Goal: Check status

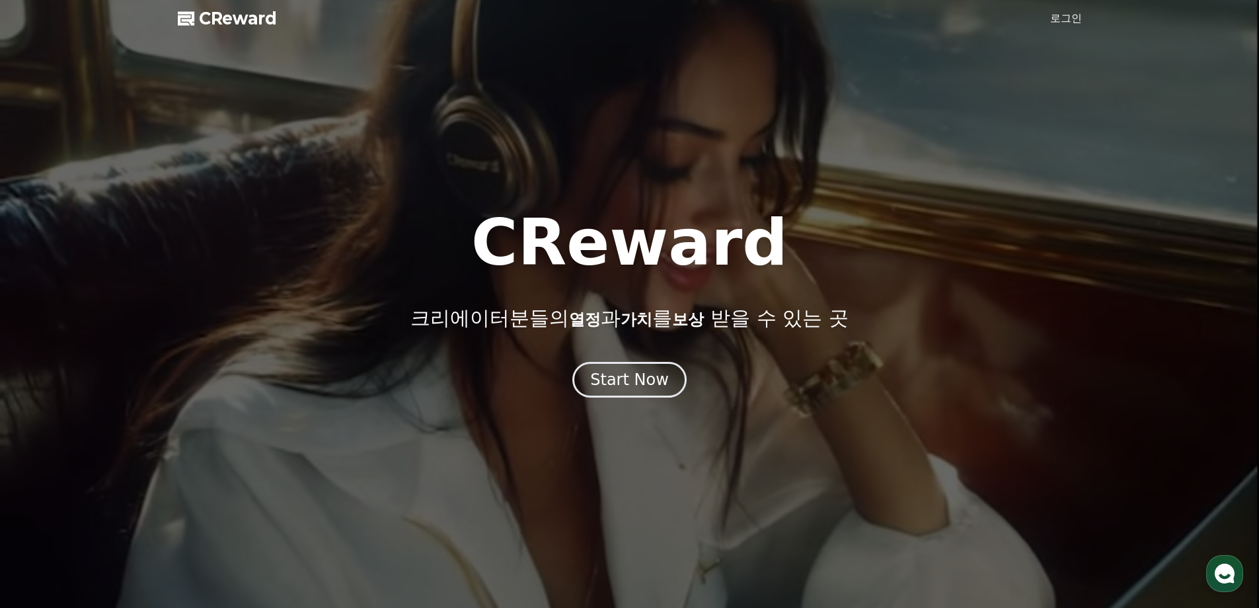
click at [1066, 28] on div at bounding box center [629, 304] width 1259 height 608
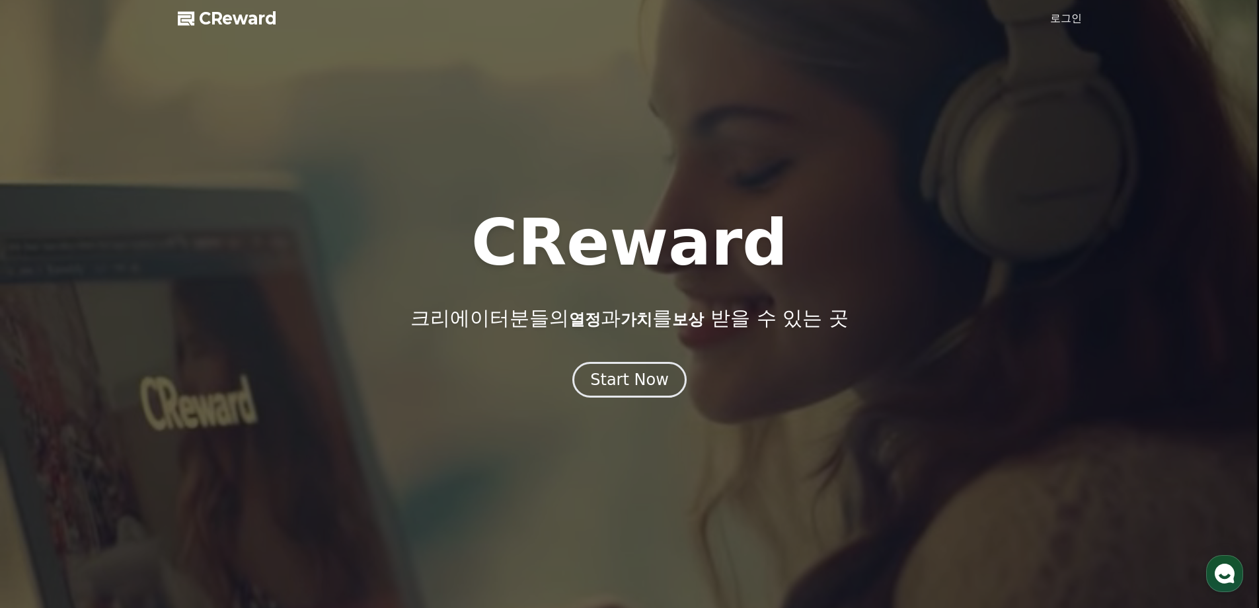
click at [1066, 19] on link "로그인" at bounding box center [1067, 19] width 32 height 16
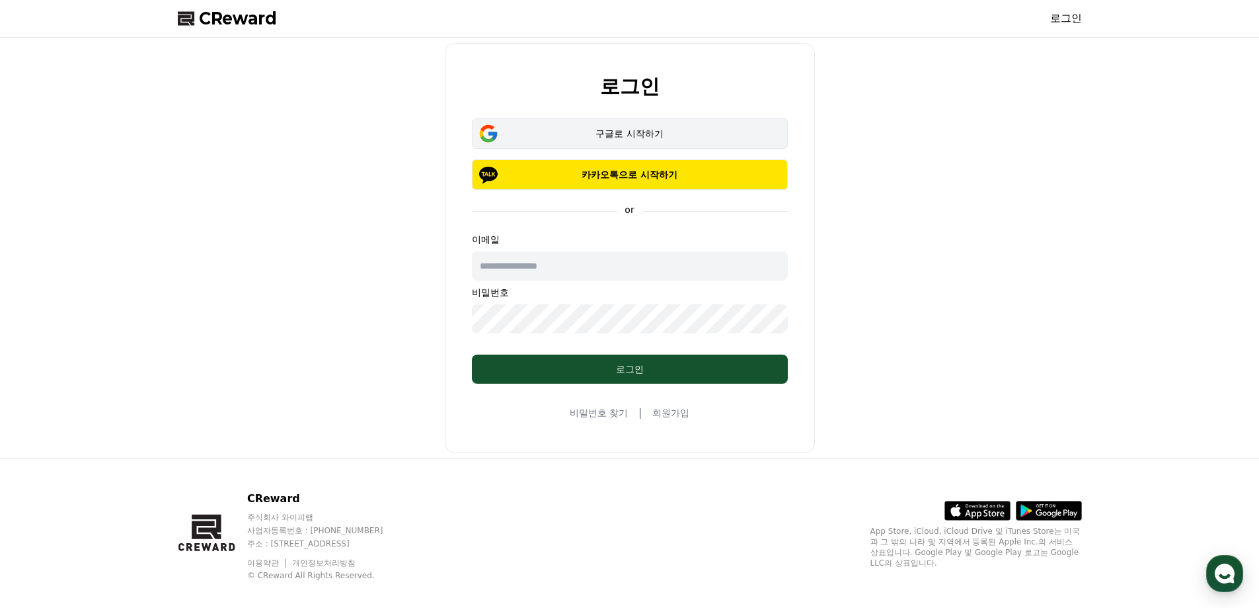
click at [657, 134] on div "구글로 시작하기" at bounding box center [630, 133] width 278 height 13
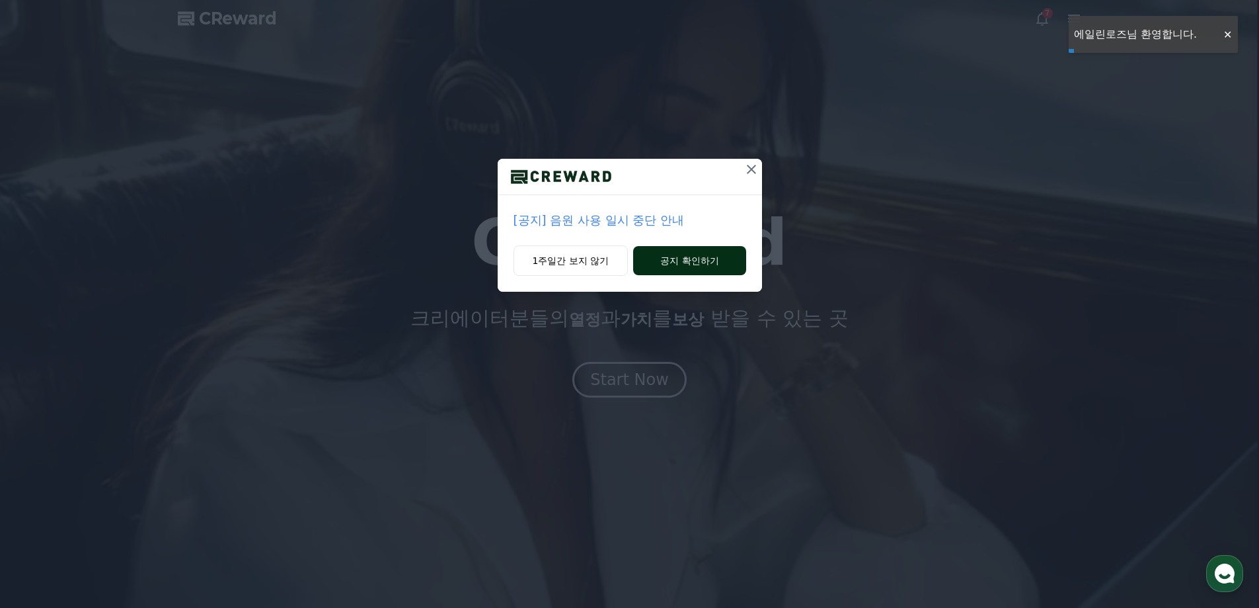
click at [692, 266] on button "공지 확인하기" at bounding box center [689, 260] width 112 height 29
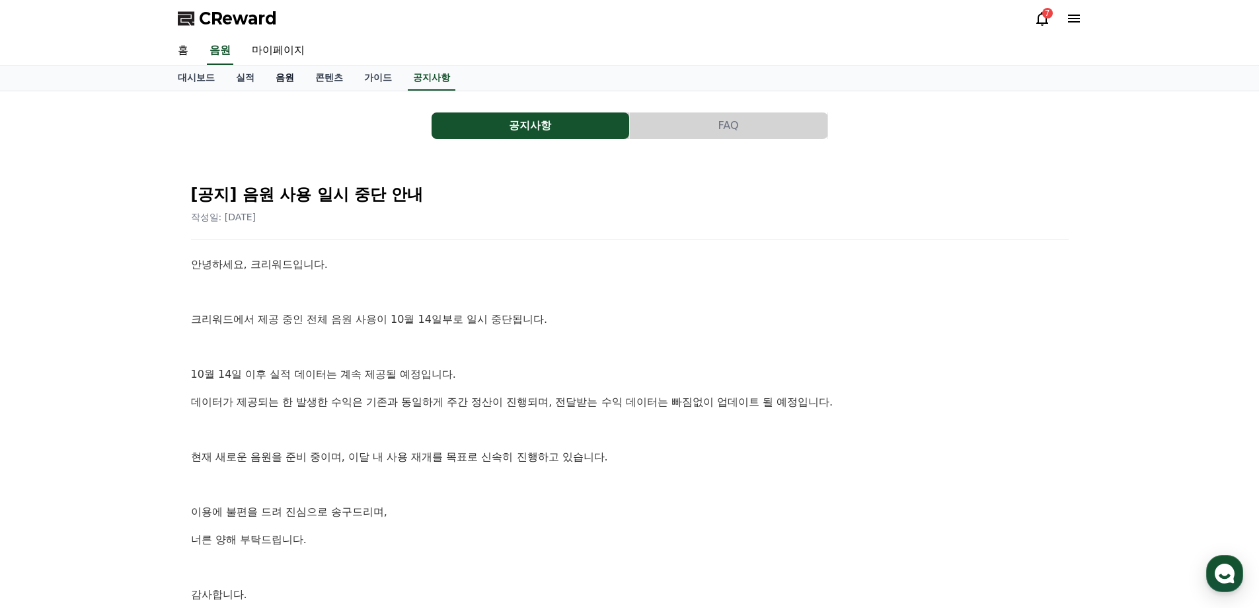
click at [283, 75] on link "음원" at bounding box center [285, 77] width 40 height 25
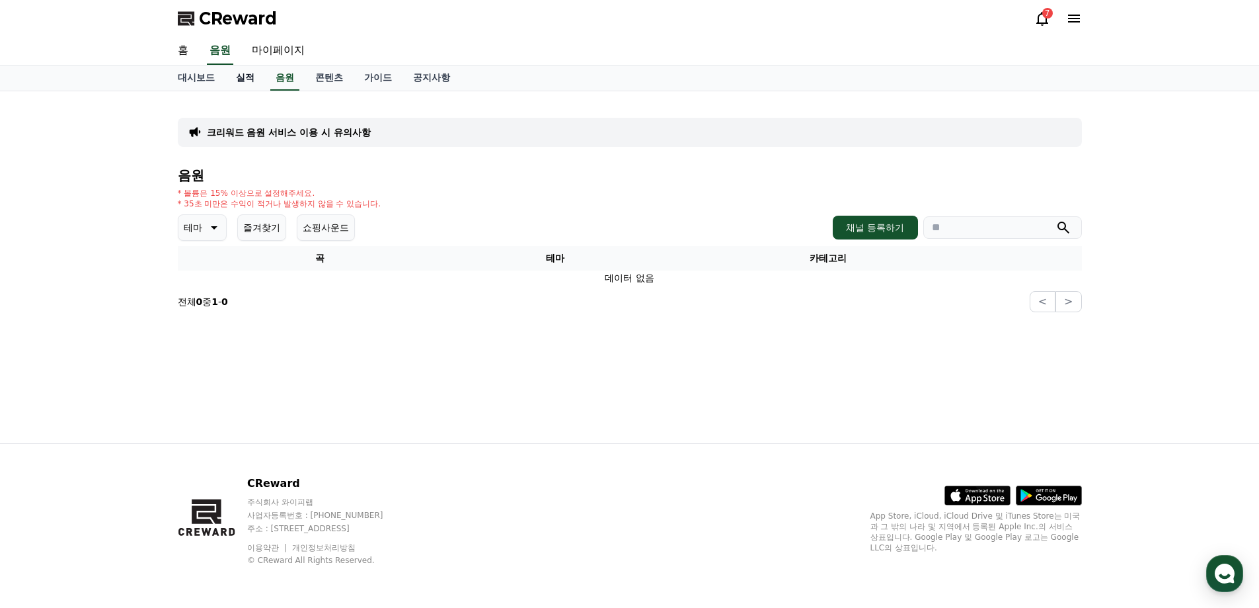
click at [241, 80] on link "실적" at bounding box center [245, 77] width 40 height 25
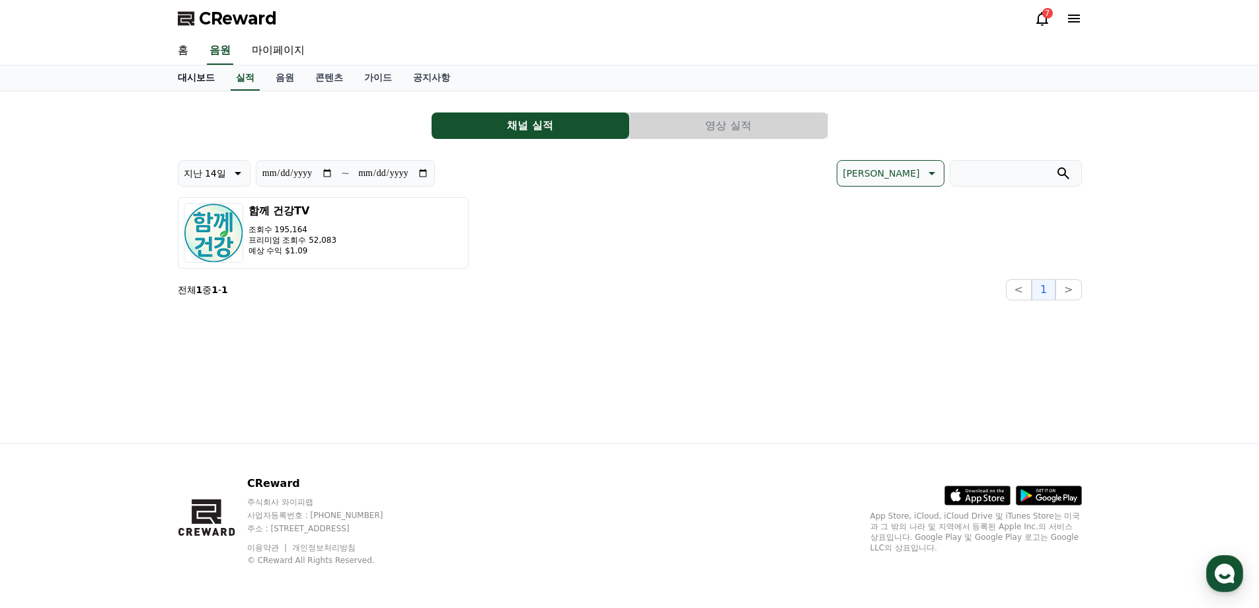
click at [202, 77] on link "대시보드" at bounding box center [196, 77] width 58 height 25
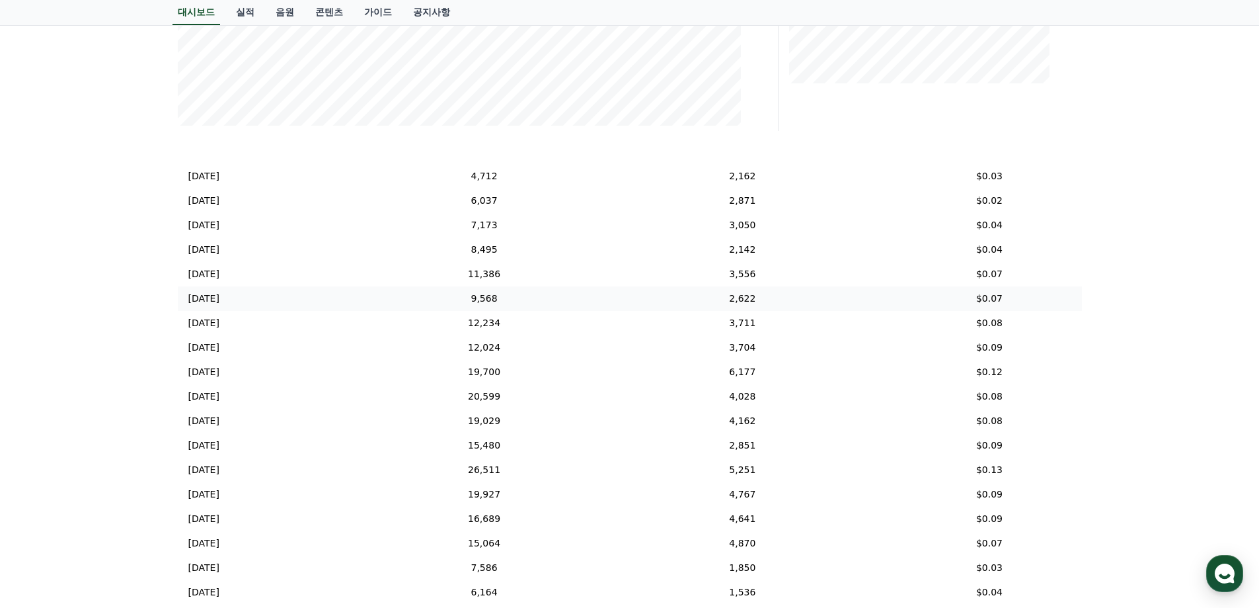
scroll to position [65, 0]
